Goal: Transaction & Acquisition: Purchase product/service

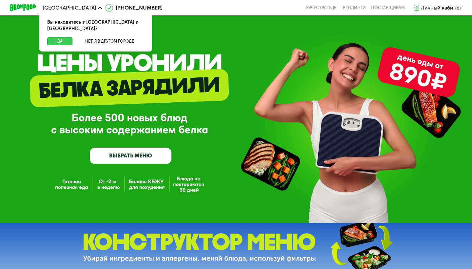
click at [57, 37] on button "Да" at bounding box center [59, 41] width 25 height 8
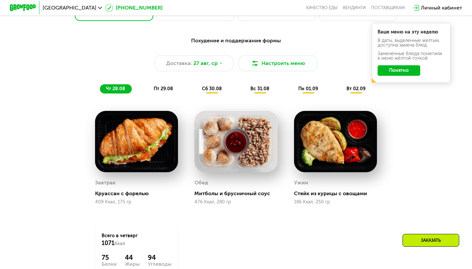
scroll to position [330, 0]
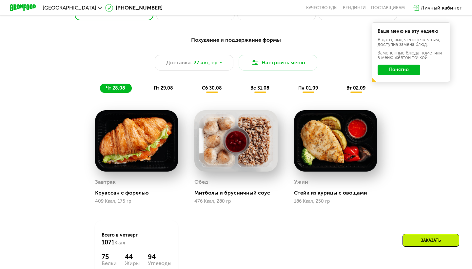
click at [395, 70] on button "Понятно" at bounding box center [399, 70] width 43 height 10
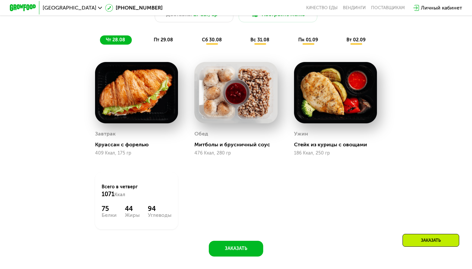
scroll to position [378, 0]
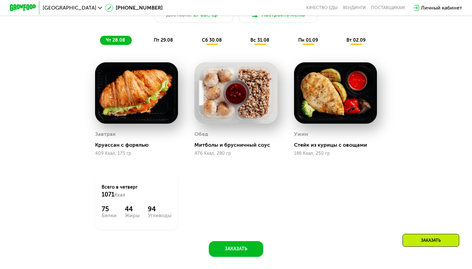
click at [196, 41] on div "пт 29.08" at bounding box center [212, 40] width 32 height 9
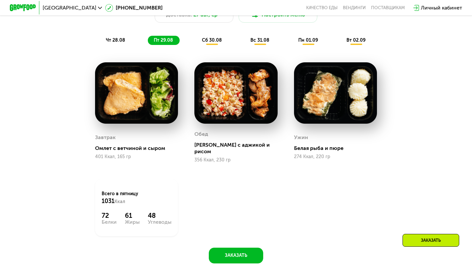
click at [219, 38] on span "сб 30.08" at bounding box center [212, 40] width 20 height 6
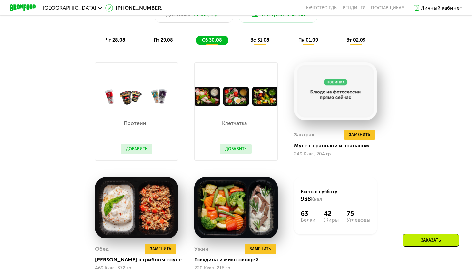
click at [267, 40] on span "вс 31.08" at bounding box center [260, 40] width 19 height 6
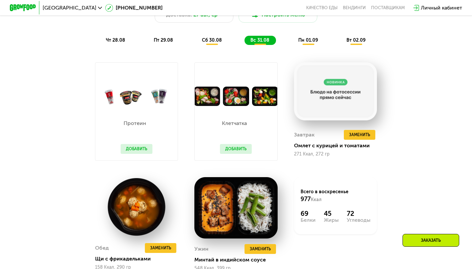
click at [148, 43] on div "чт 28.08" at bounding box center [164, 40] width 32 height 9
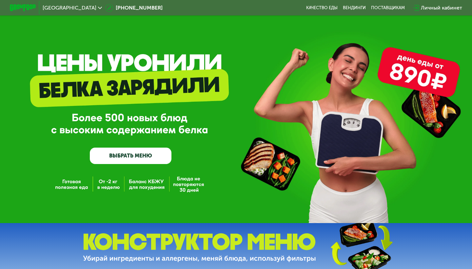
scroll to position [0, 0]
click at [145, 160] on link "ВЫБРАТЬ МЕНЮ" at bounding box center [131, 156] width 82 height 16
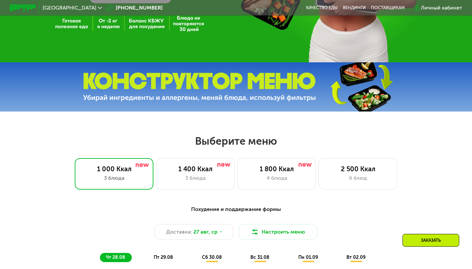
scroll to position [149, 0]
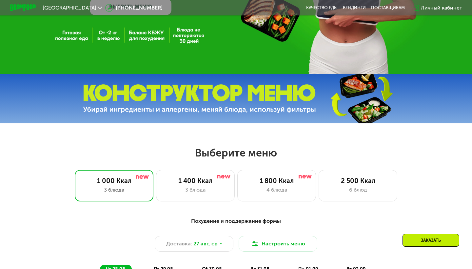
click at [429, 10] on div "Личный кабинет" at bounding box center [441, 8] width 41 height 8
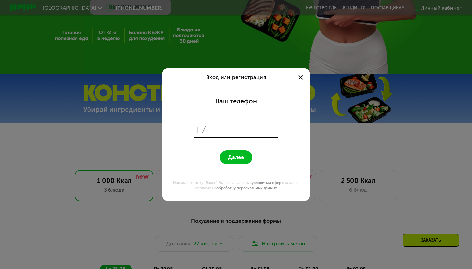
scroll to position [0, 0]
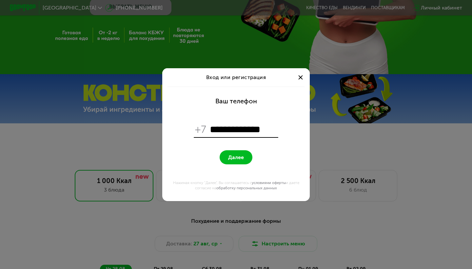
type input "**********"
click at [244, 154] on button "Далее" at bounding box center [236, 157] width 33 height 14
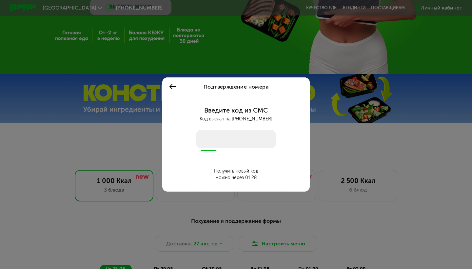
click at [235, 141] on input "number" at bounding box center [236, 139] width 80 height 18
type input "****"
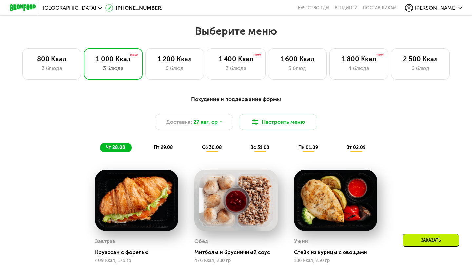
scroll to position [272, 0]
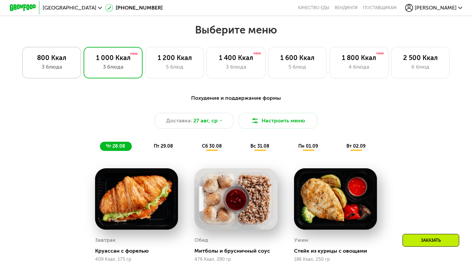
click at [63, 66] on div "3 блюда" at bounding box center [51, 67] width 45 height 8
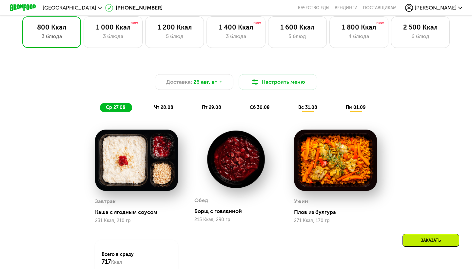
scroll to position [302, 0]
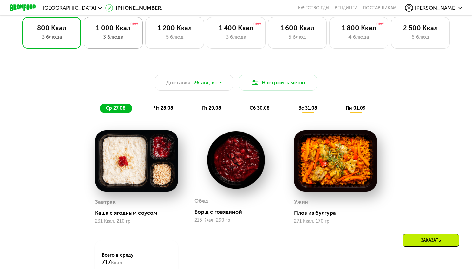
click at [106, 27] on div "1 000 Ккал" at bounding box center [113, 28] width 45 height 8
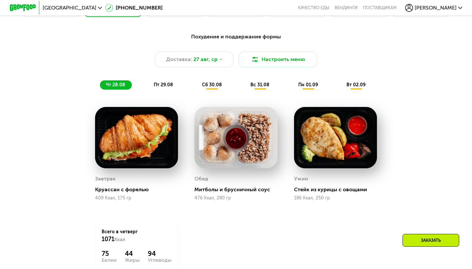
scroll to position [338, 0]
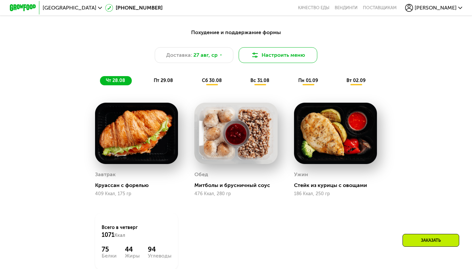
click at [261, 53] on button "Настроить меню" at bounding box center [278, 55] width 79 height 16
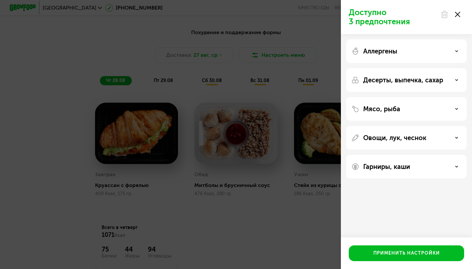
click at [426, 68] on div "Аллергены" at bounding box center [406, 80] width 121 height 24
click at [459, 51] on div "Аллергены" at bounding box center [407, 51] width 110 height 8
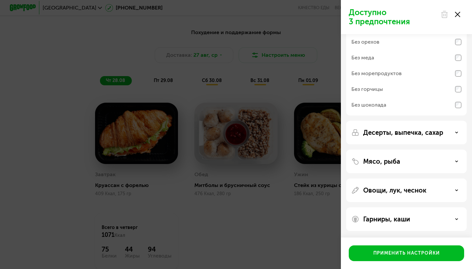
scroll to position [48, 0]
click at [428, 150] on div "Десерты, выпечка, сахар" at bounding box center [406, 162] width 121 height 24
click at [453, 132] on div "Десерты, выпечка, сахар" at bounding box center [407, 133] width 110 height 8
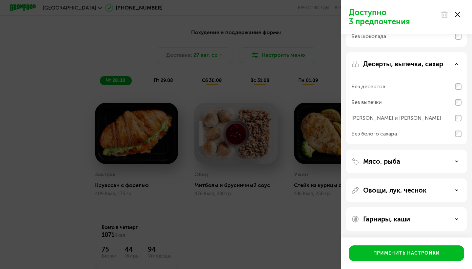
scroll to position [116, 0]
click at [453, 163] on div "Мясо, рыба" at bounding box center [407, 161] width 110 height 8
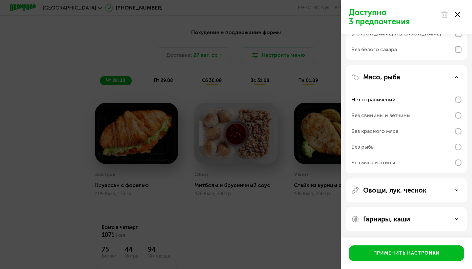
scroll to position [200, 0]
click at [449, 190] on div "Овощи, лук, чеснок" at bounding box center [407, 190] width 110 height 8
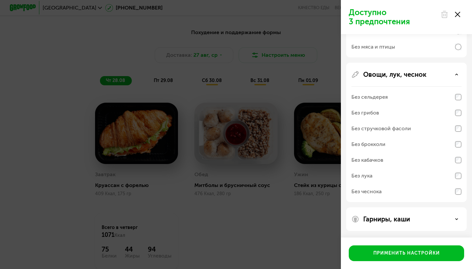
scroll to position [316, 0]
click at [449, 221] on div "Гарниры, каши" at bounding box center [407, 219] width 110 height 8
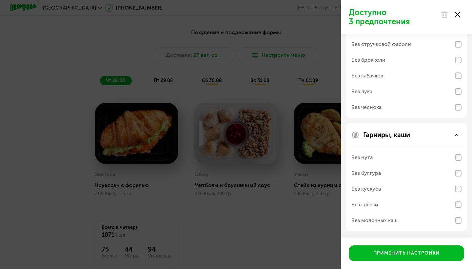
scroll to position [401, 0]
click at [305, 172] on div "Доступно 3 предпочтения Аллергены Без творога Без орехов Без меда Без морепроду…" at bounding box center [236, 134] width 472 height 269
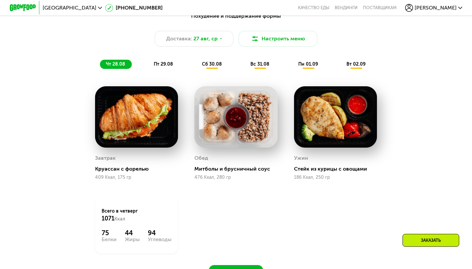
scroll to position [356, 0]
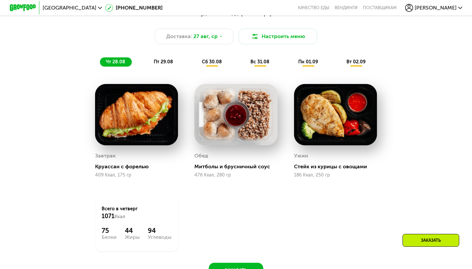
click at [219, 63] on span "сб 30.08" at bounding box center [212, 62] width 20 height 6
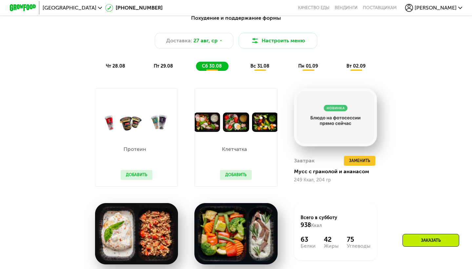
scroll to position [332, 0]
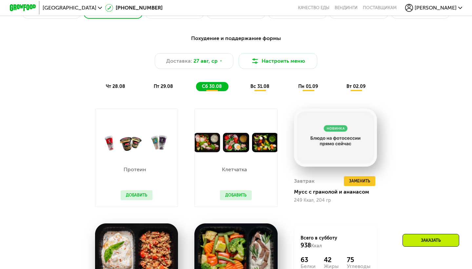
click at [173, 88] on span "пт 29.08" at bounding box center [163, 87] width 19 height 6
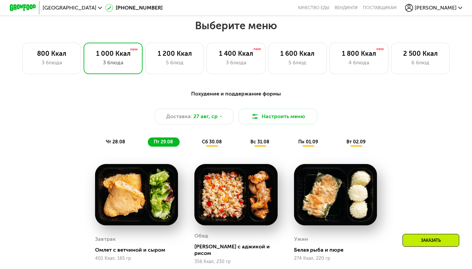
scroll to position [271, 0]
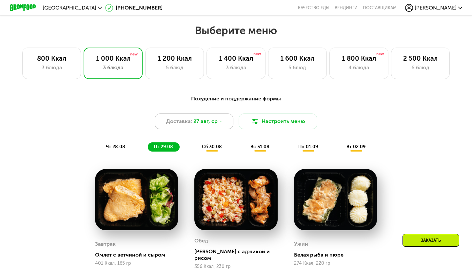
click at [210, 119] on span "27 авг, ср" at bounding box center [206, 121] width 24 height 8
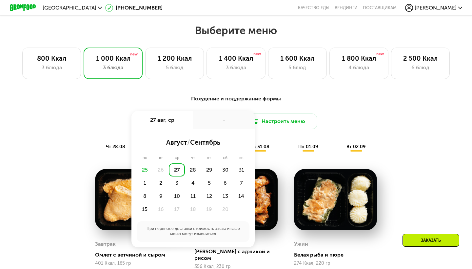
click at [155, 170] on div "26" at bounding box center [161, 169] width 16 height 13
click at [294, 132] on div "Похудение и поддержание формы Доставка: [DATE] авг, ср - август / сентябрь пн в…" at bounding box center [236, 123] width 388 height 57
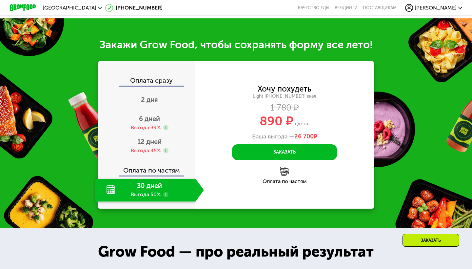
scroll to position [653, 0]
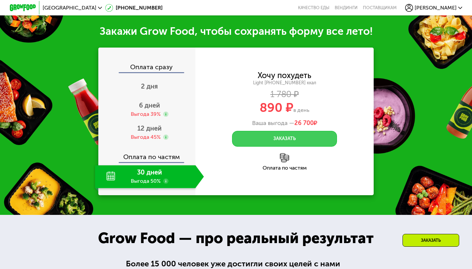
click at [290, 134] on button "Заказать" at bounding box center [284, 139] width 105 height 16
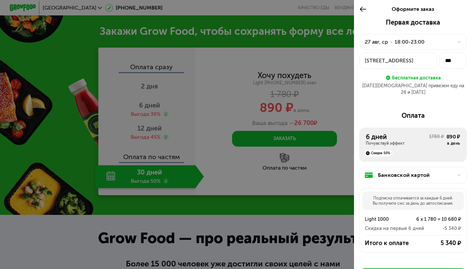
click at [332, 98] on div at bounding box center [236, 134] width 472 height 269
click at [362, 10] on icon at bounding box center [364, 9] width 8 height 8
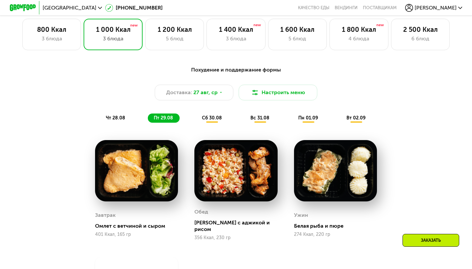
scroll to position [299, 0]
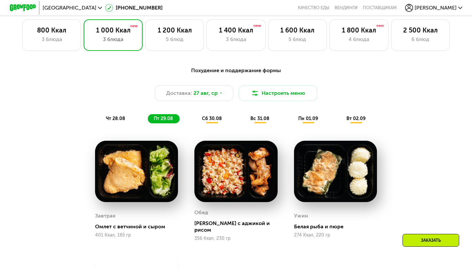
click at [218, 124] on div "Похудение и поддержание формы Доставка: [DATE] Настроить меню чт 28.08 пт 29.08…" at bounding box center [236, 95] width 396 height 65
click at [212, 116] on span "сб 30.08" at bounding box center [212, 119] width 20 height 6
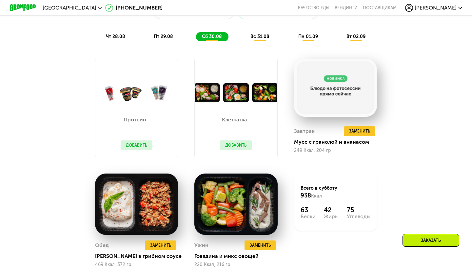
scroll to position [382, 0]
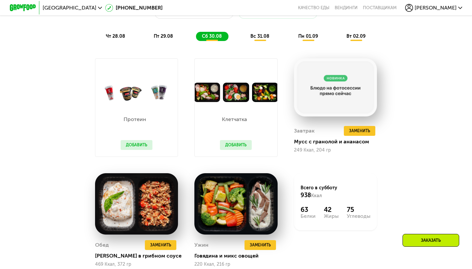
click at [145, 143] on button "Добавить" at bounding box center [137, 145] width 32 height 10
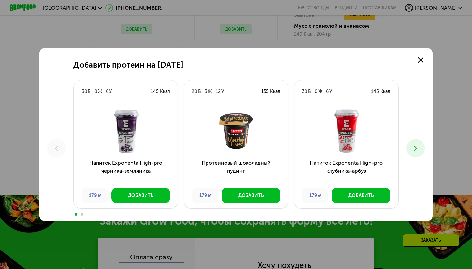
scroll to position [497, 0]
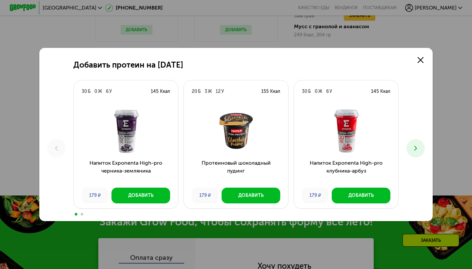
click at [422, 148] on button at bounding box center [416, 148] width 18 height 18
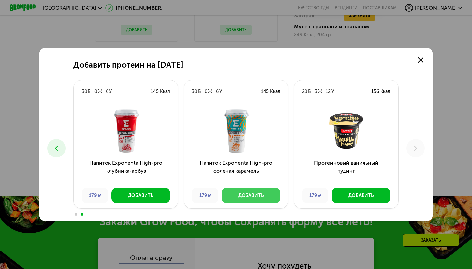
click at [249, 200] on button "Добавить" at bounding box center [251, 196] width 59 height 16
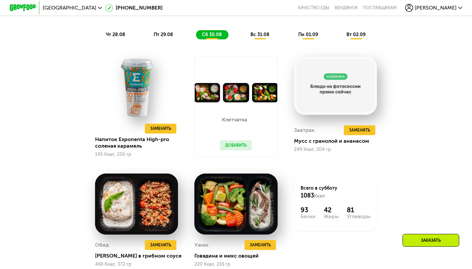
scroll to position [401, 0]
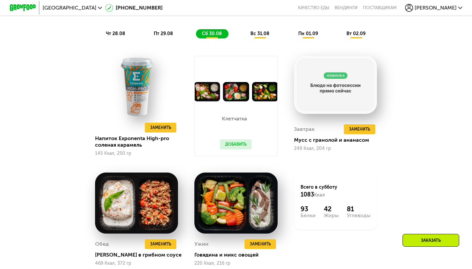
click at [237, 141] on button "Добавить" at bounding box center [236, 144] width 32 height 10
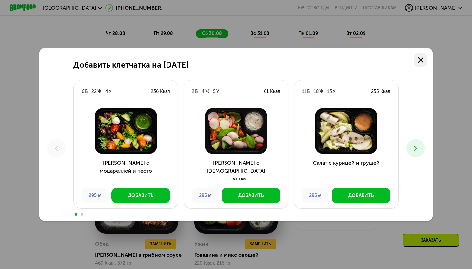
click at [418, 58] on link at bounding box center [420, 59] width 13 height 13
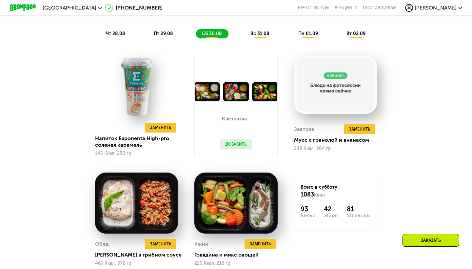
click at [269, 28] on div "Похудение и поддержание формы Доставка: [DATE] Настроить меню Настроен 1 прием …" at bounding box center [236, 1] width 388 height 73
click at [293, 29] on div "вс 31.08" at bounding box center [309, 33] width 32 height 9
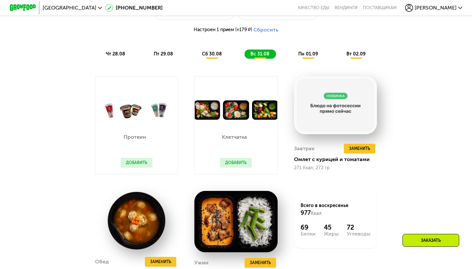
scroll to position [353, 0]
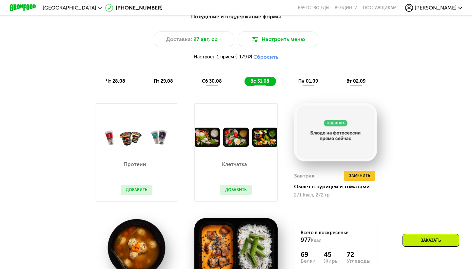
click at [311, 87] on div "Похудение и поддержание формы Доставка: [DATE] Настроить меню Настроен 1 прием …" at bounding box center [236, 49] width 396 height 81
click at [341, 77] on div "пн 01.09" at bounding box center [356, 81] width 31 height 9
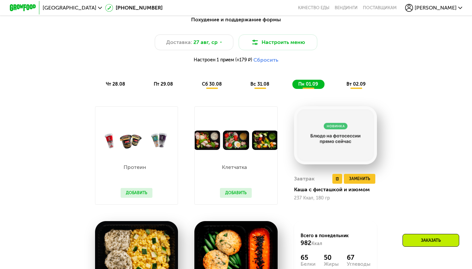
scroll to position [350, 0]
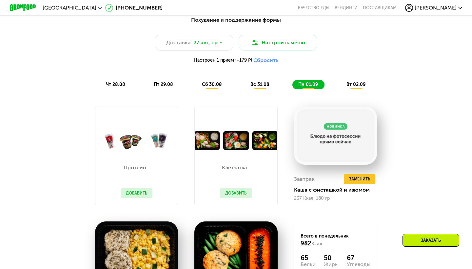
click at [363, 88] on div "вт 02.09" at bounding box center [356, 84] width 31 height 9
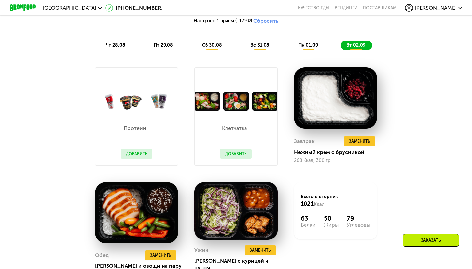
scroll to position [390, 0]
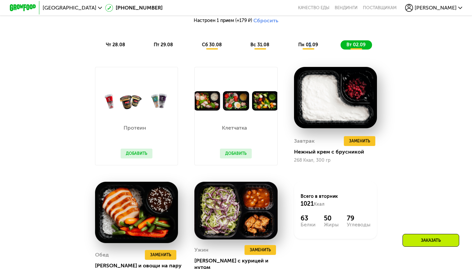
click at [310, 44] on span "пн 01.09" at bounding box center [309, 45] width 20 height 6
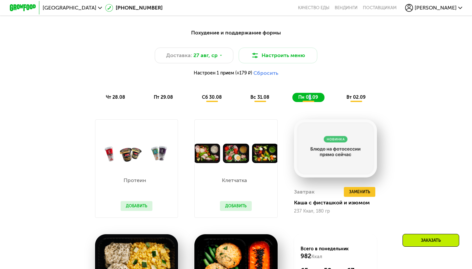
scroll to position [334, 0]
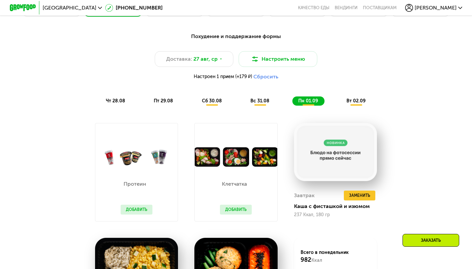
click at [245, 104] on div "сб 30.08" at bounding box center [260, 100] width 31 height 9
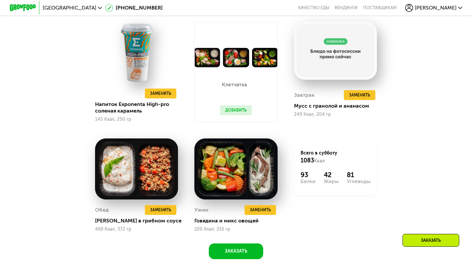
scroll to position [434, 0]
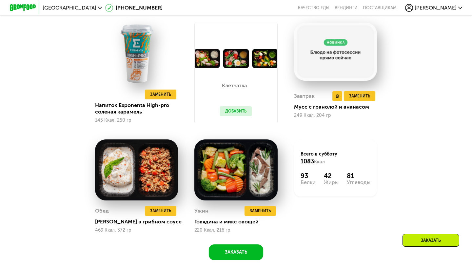
click at [361, 101] on div "Завтрак Удалить Завтрак Заменить Заменить Завтрак Мусс с гранолой и ананасом 24…" at bounding box center [335, 104] width 83 height 36
click at [362, 97] on span "Заменить" at bounding box center [359, 96] width 21 height 7
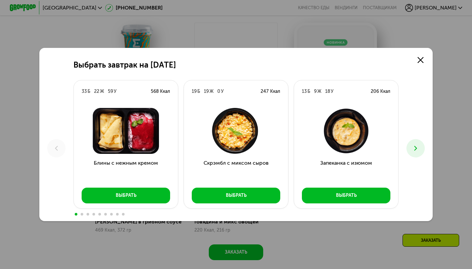
click at [423, 142] on div "Выбрать завтрак на [DATE] Б 22 Ж 59 У 568 Ккал Блины с нежным кремом Выбрать 19…" at bounding box center [236, 134] width 394 height 173
click at [418, 147] on icon at bounding box center [416, 148] width 8 height 8
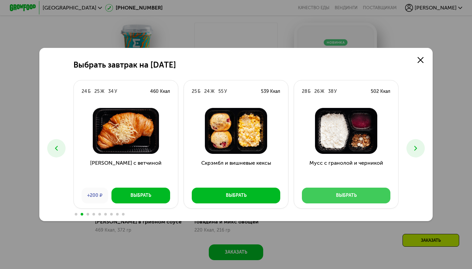
click at [350, 199] on button "Выбрать" at bounding box center [346, 196] width 89 height 16
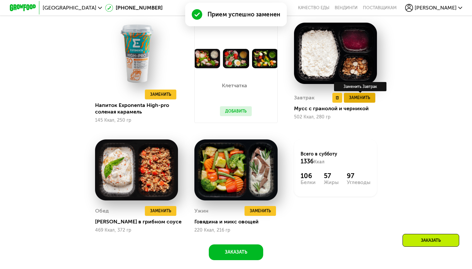
click at [361, 97] on span "Заменить" at bounding box center [359, 97] width 21 height 7
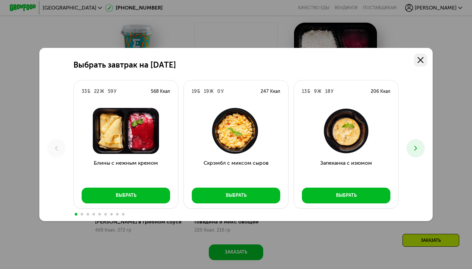
click at [425, 58] on link at bounding box center [420, 59] width 13 height 13
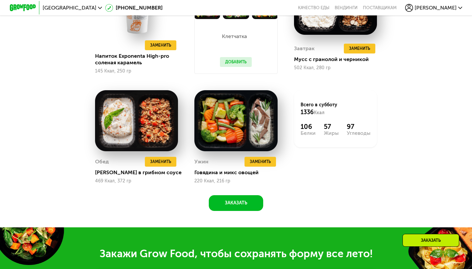
scroll to position [481, 0]
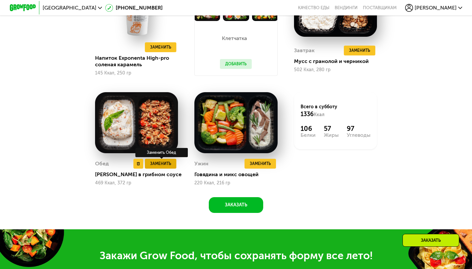
click at [155, 165] on span "Заменить" at bounding box center [160, 163] width 21 height 7
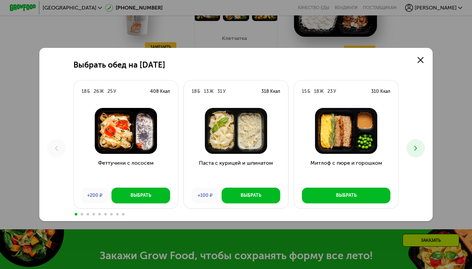
click at [413, 146] on icon at bounding box center [416, 148] width 8 height 8
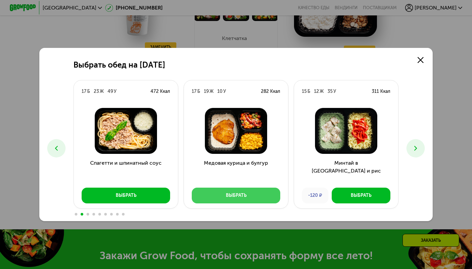
click at [263, 197] on button "Выбрать" at bounding box center [236, 196] width 89 height 16
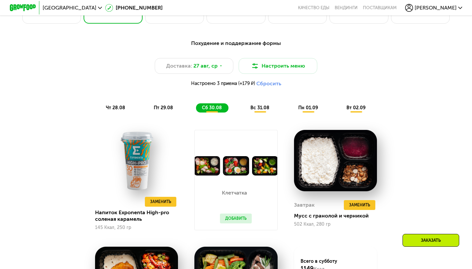
scroll to position [326, 0]
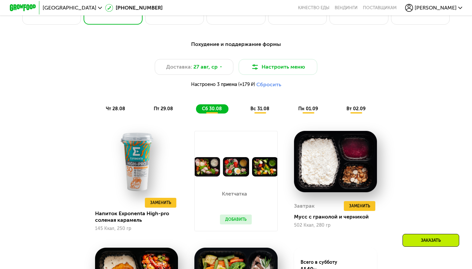
click at [265, 111] on span "вс 31.08" at bounding box center [260, 109] width 19 height 6
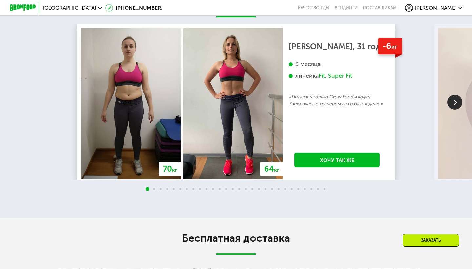
scroll to position [1173, 0]
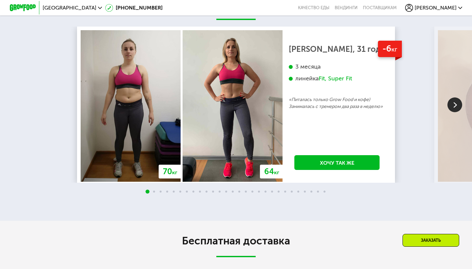
click at [453, 101] on img at bounding box center [455, 104] width 15 height 15
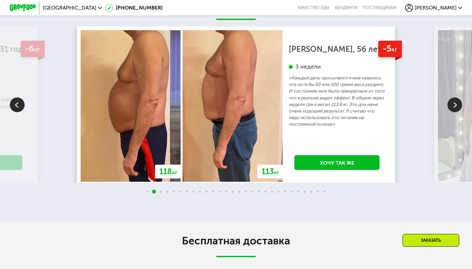
click at [454, 104] on img at bounding box center [455, 104] width 15 height 15
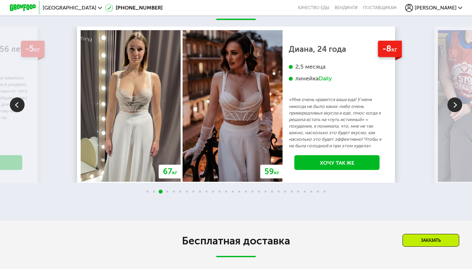
click at [456, 105] on img at bounding box center [455, 104] width 15 height 15
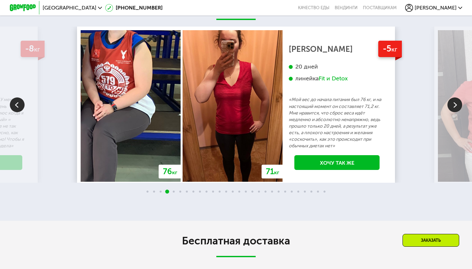
click at [456, 106] on img at bounding box center [455, 104] width 15 height 15
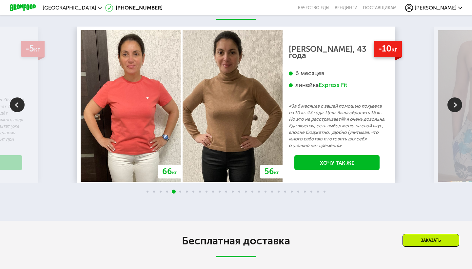
click at [457, 106] on img at bounding box center [455, 104] width 15 height 15
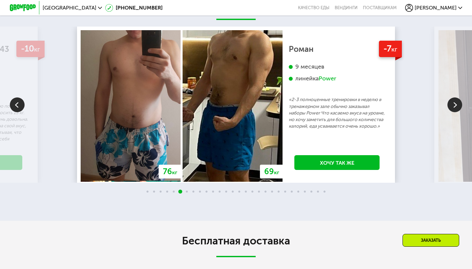
click at [457, 105] on img at bounding box center [455, 104] width 15 height 15
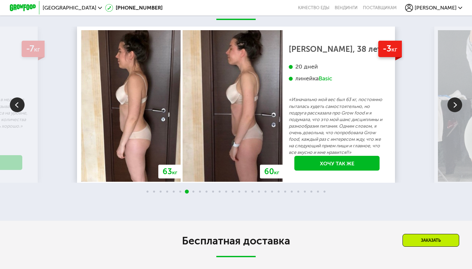
click at [457, 105] on img at bounding box center [455, 104] width 15 height 15
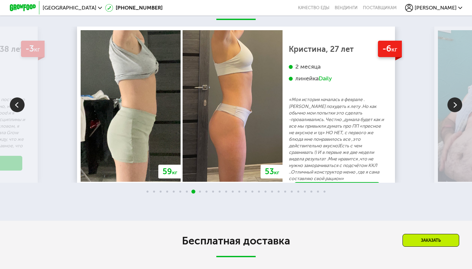
click at [459, 105] on img at bounding box center [455, 104] width 15 height 15
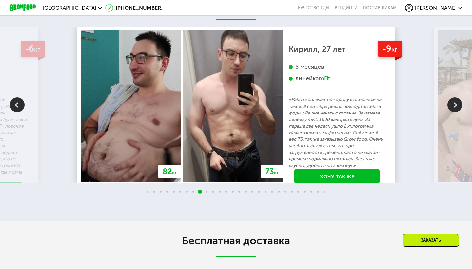
click at [459, 105] on img at bounding box center [455, 104] width 15 height 15
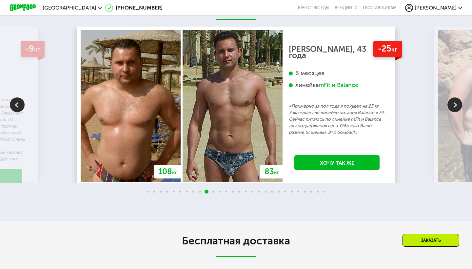
click at [459, 105] on img at bounding box center [455, 104] width 15 height 15
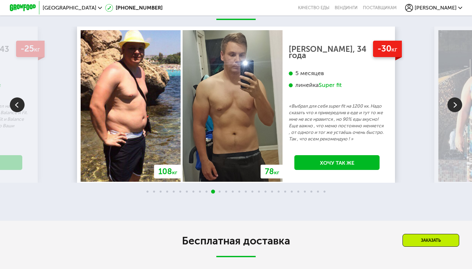
click at [459, 105] on img at bounding box center [455, 104] width 15 height 15
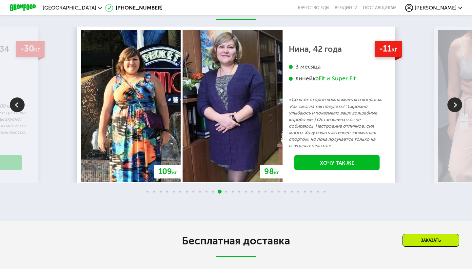
click at [461, 105] on img at bounding box center [455, 104] width 15 height 15
